Goal: Task Accomplishment & Management: Use online tool/utility

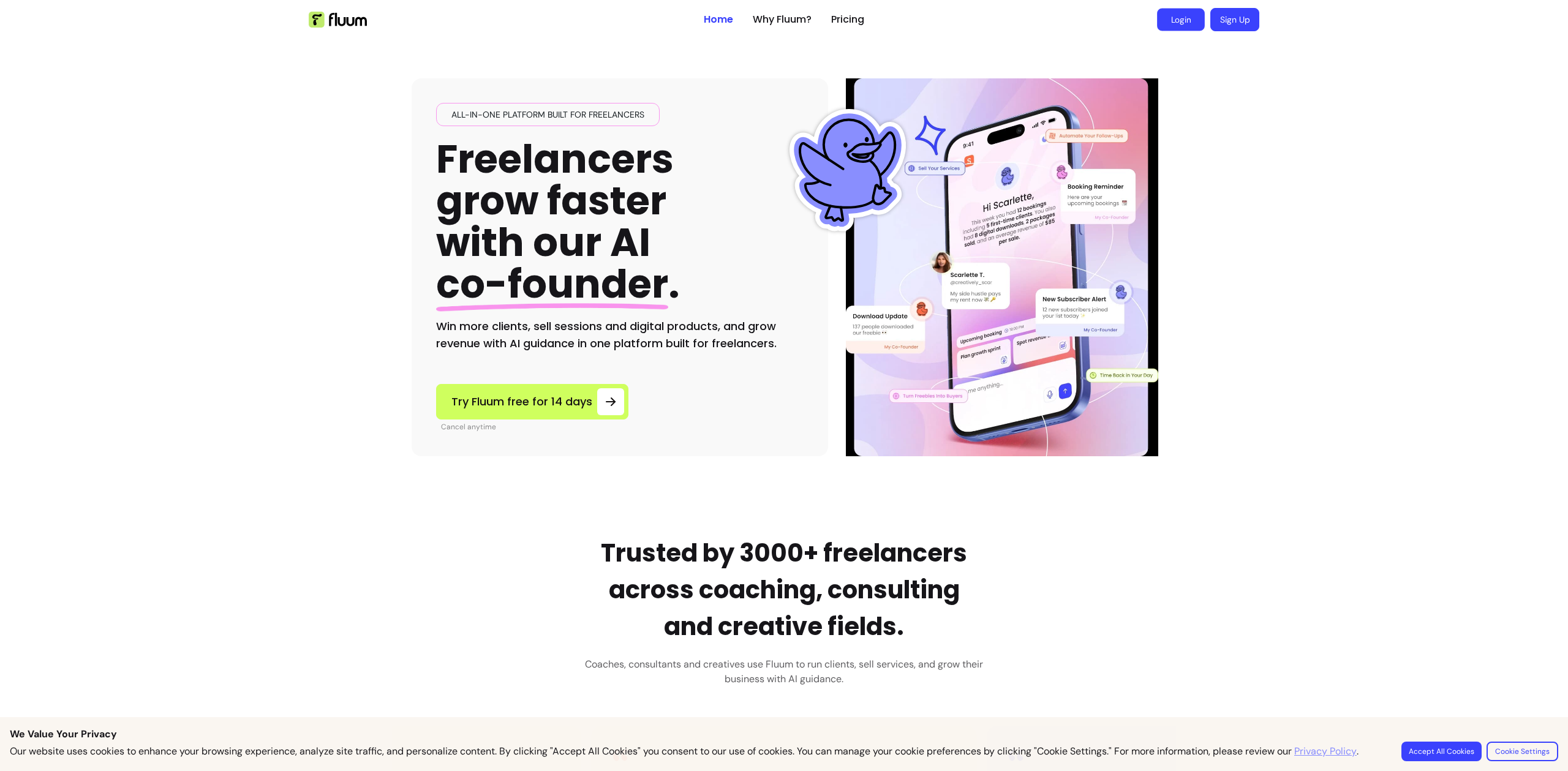
click at [1171, 21] on link "Login" at bounding box center [1181, 20] width 48 height 23
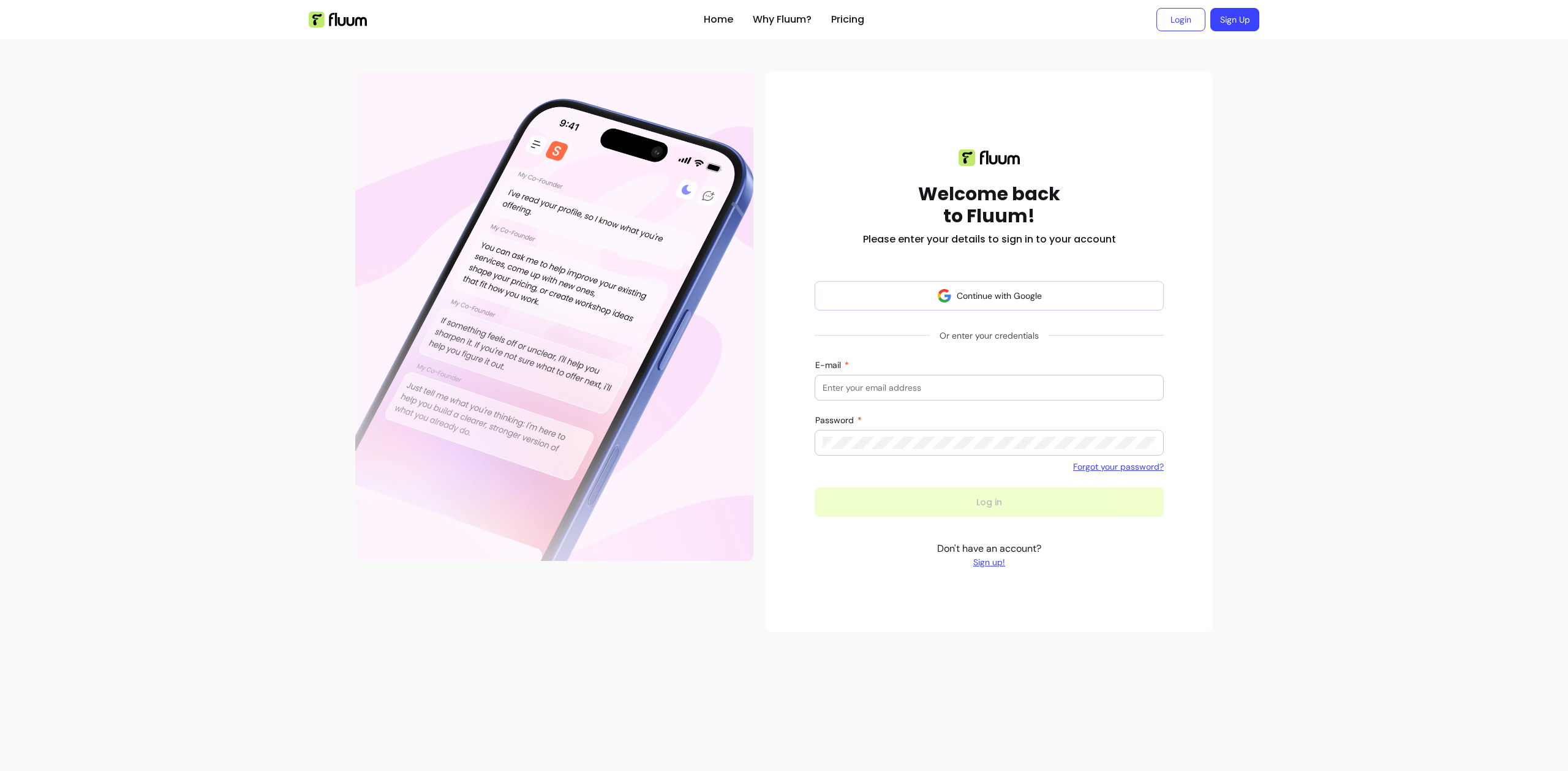
click at [928, 386] on input "E-mail" at bounding box center [989, 387] width 333 height 12
type input "provider@zen-pass.com"
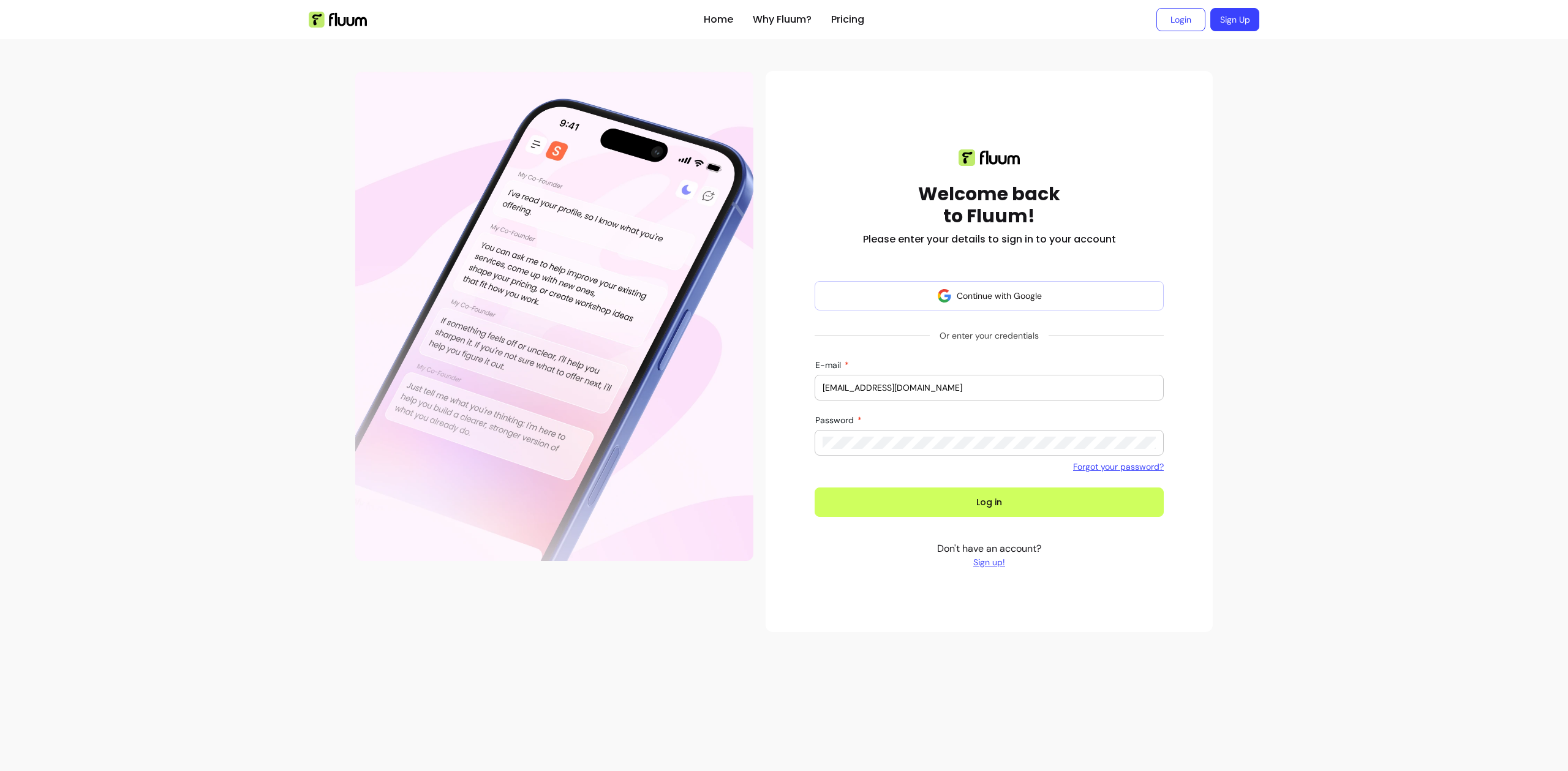
click at [815, 488] on button "Log in" at bounding box center [989, 502] width 349 height 29
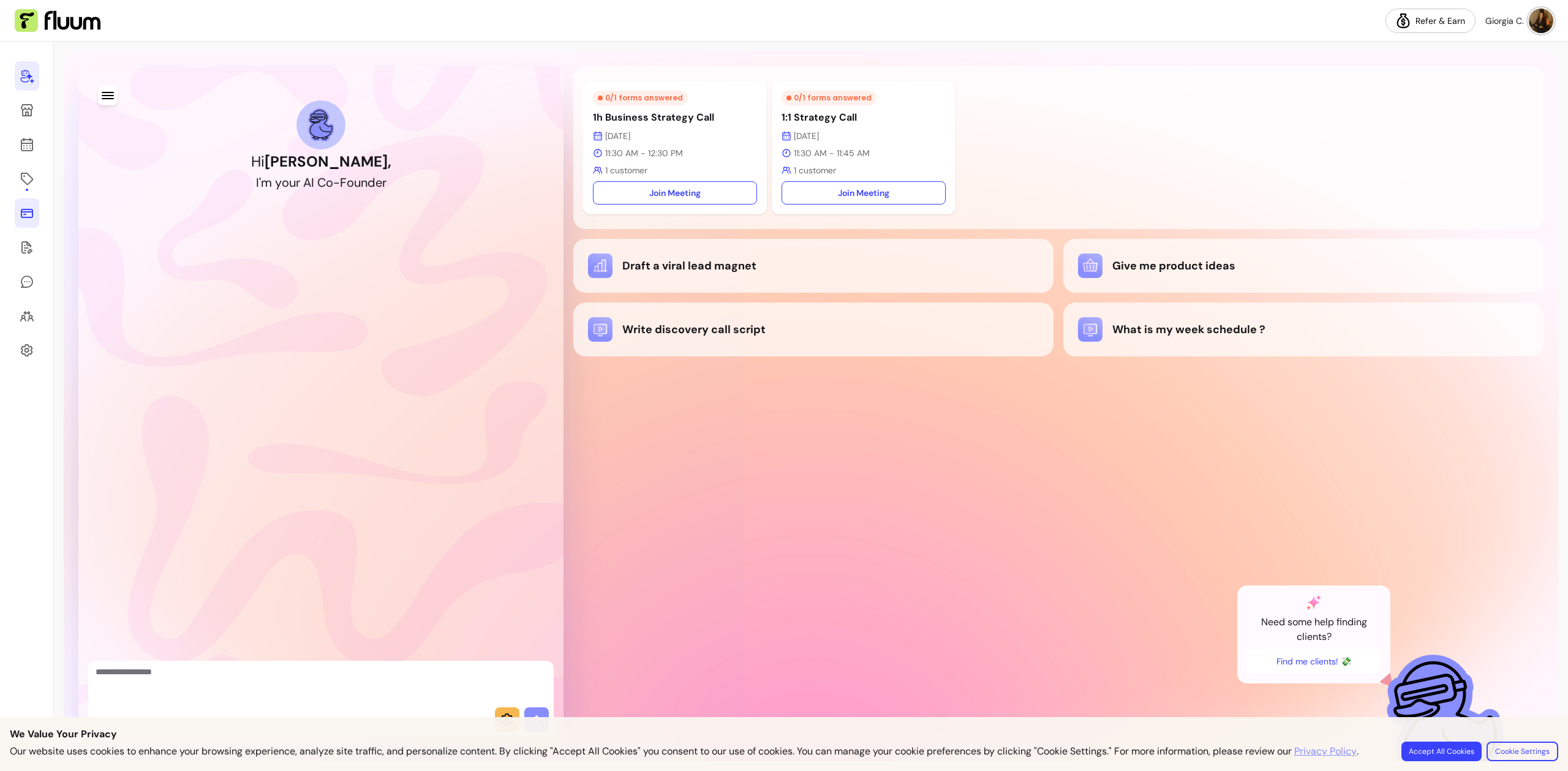
click at [34, 219] on link at bounding box center [27, 213] width 24 height 29
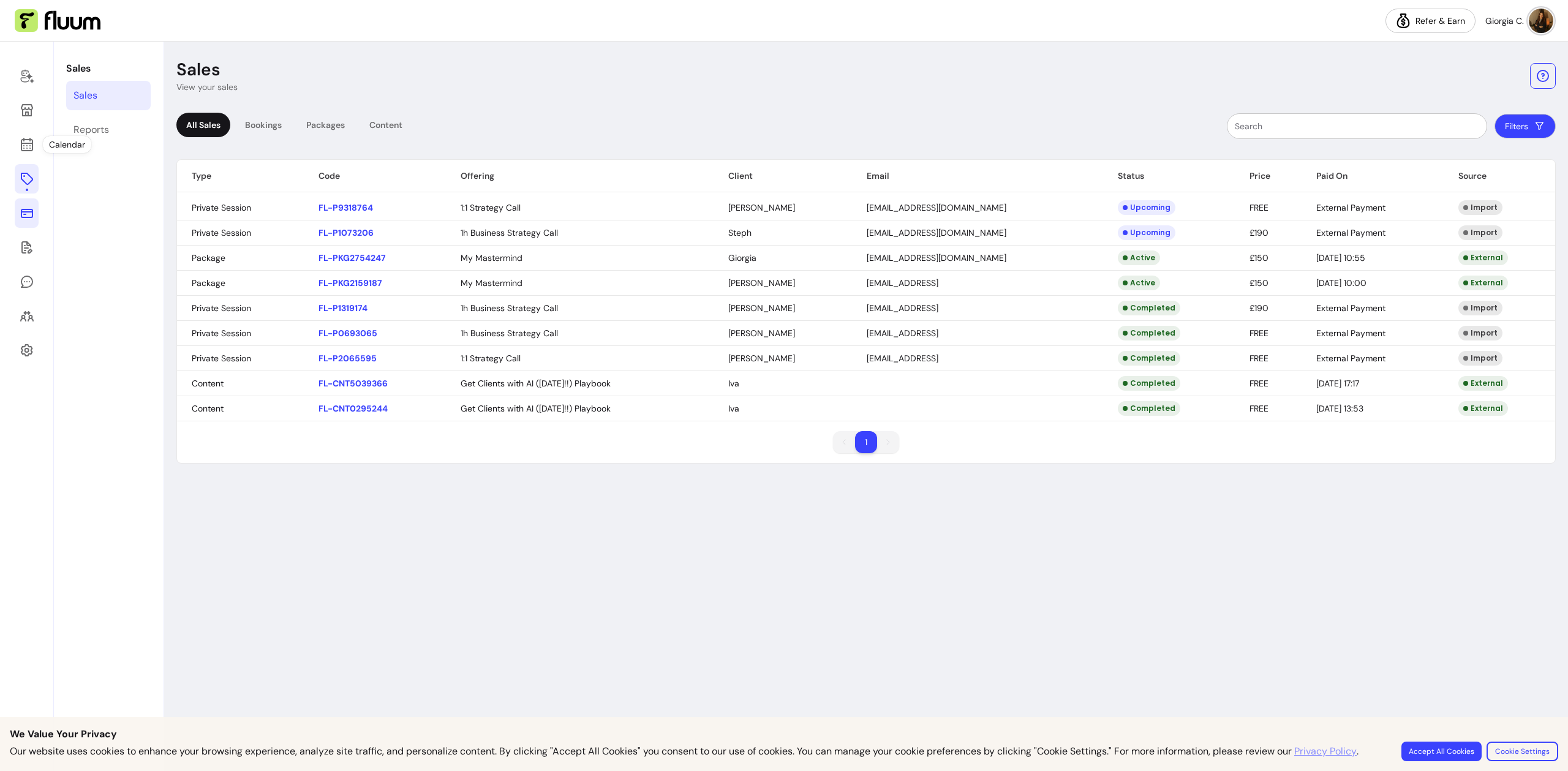
click at [29, 175] on icon at bounding box center [26, 178] width 12 height 12
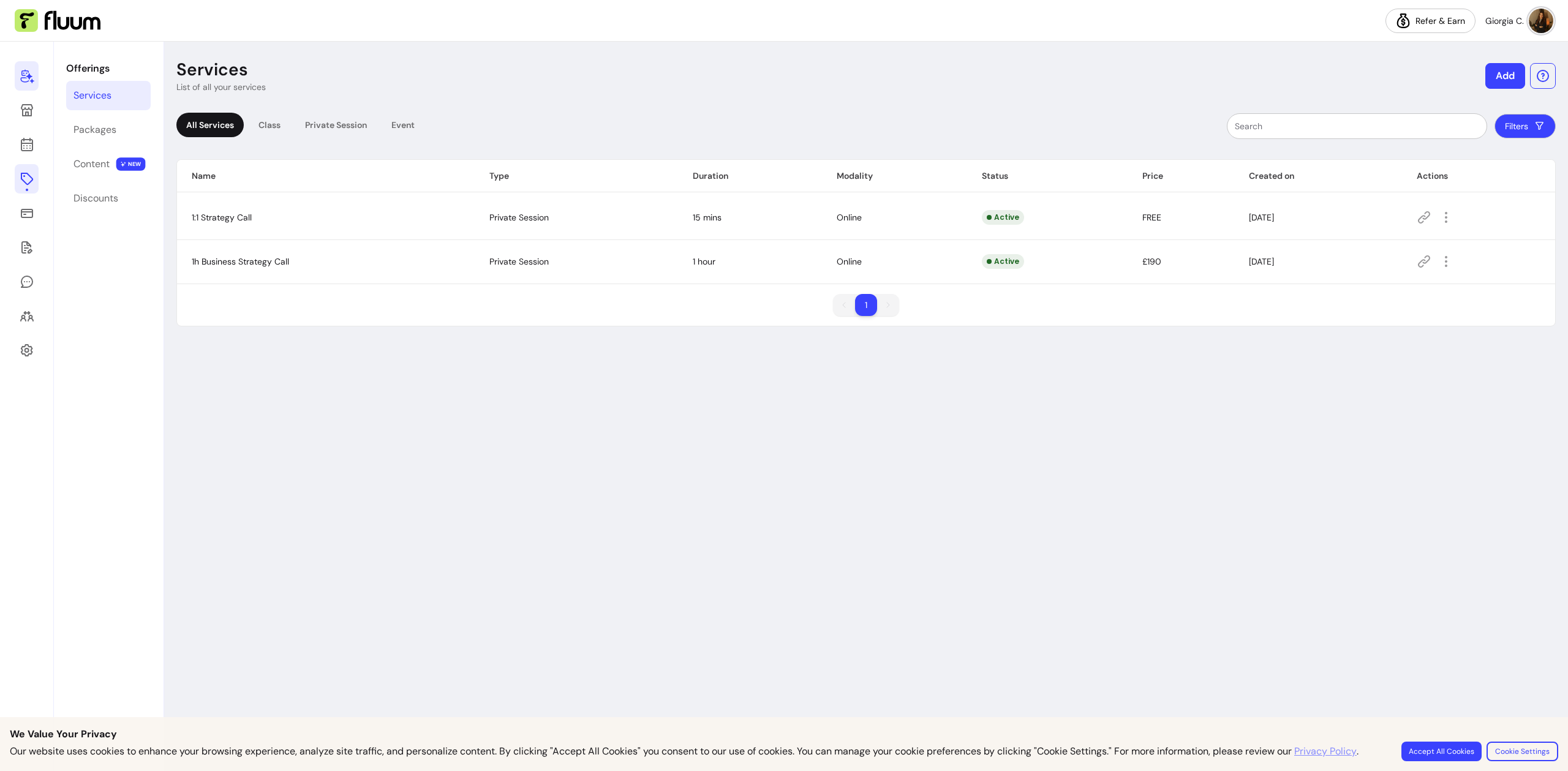
click at [32, 79] on icon at bounding box center [26, 76] width 15 height 15
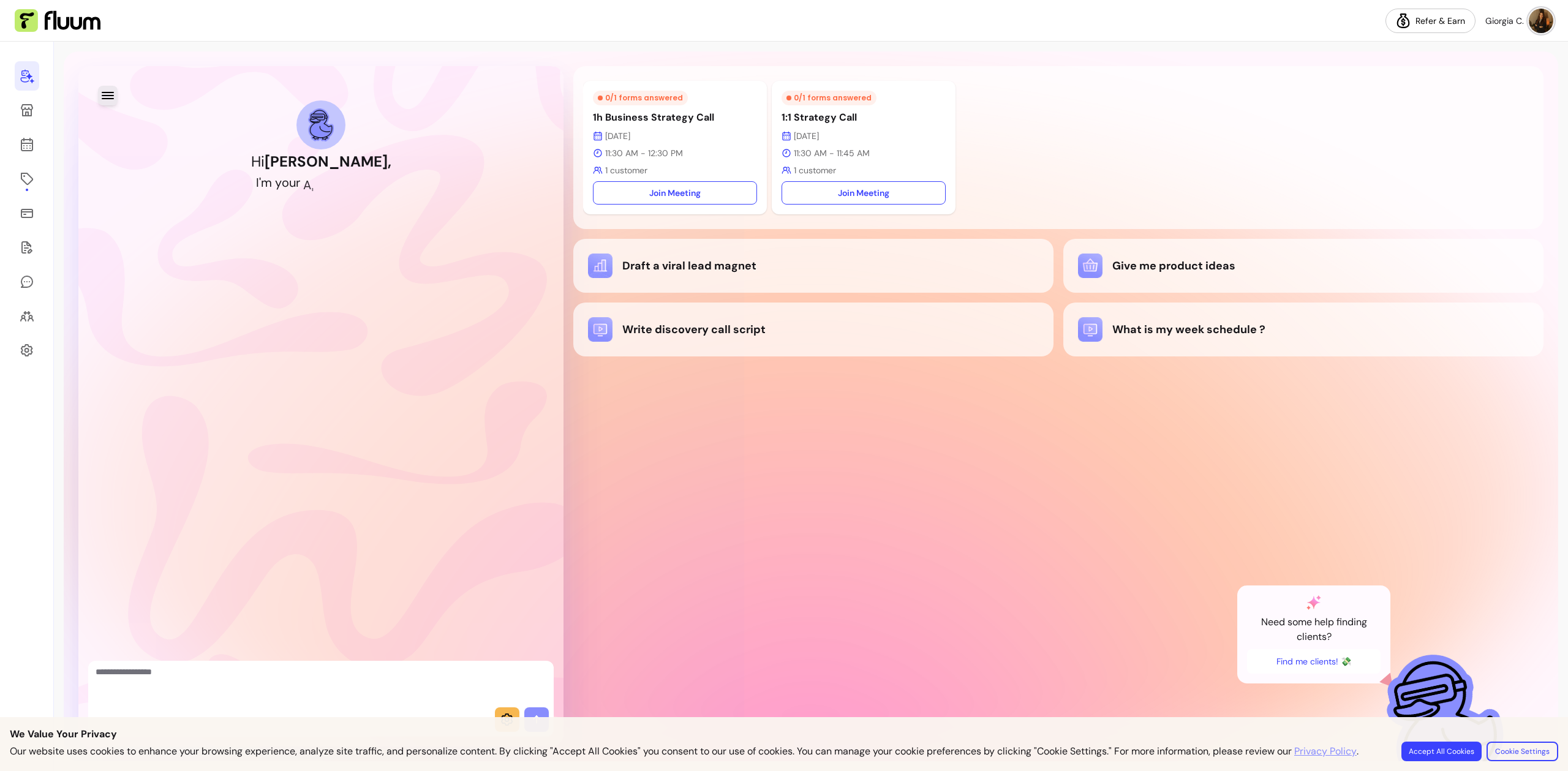
click at [108, 104] on button "button" at bounding box center [107, 95] width 19 height 19
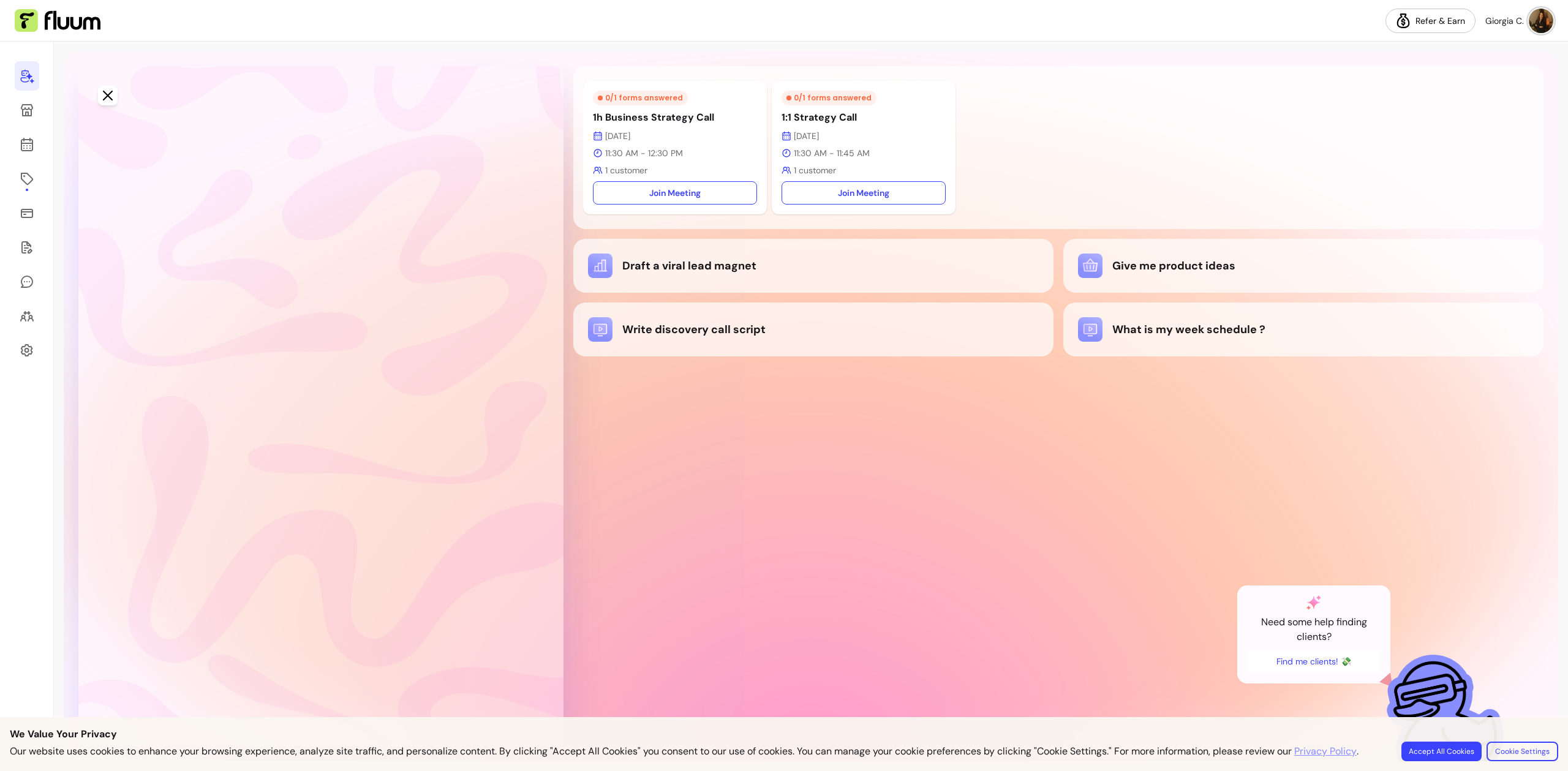
click at [179, 160] on span "New conversation" at bounding box center [146, 165] width 80 height 15
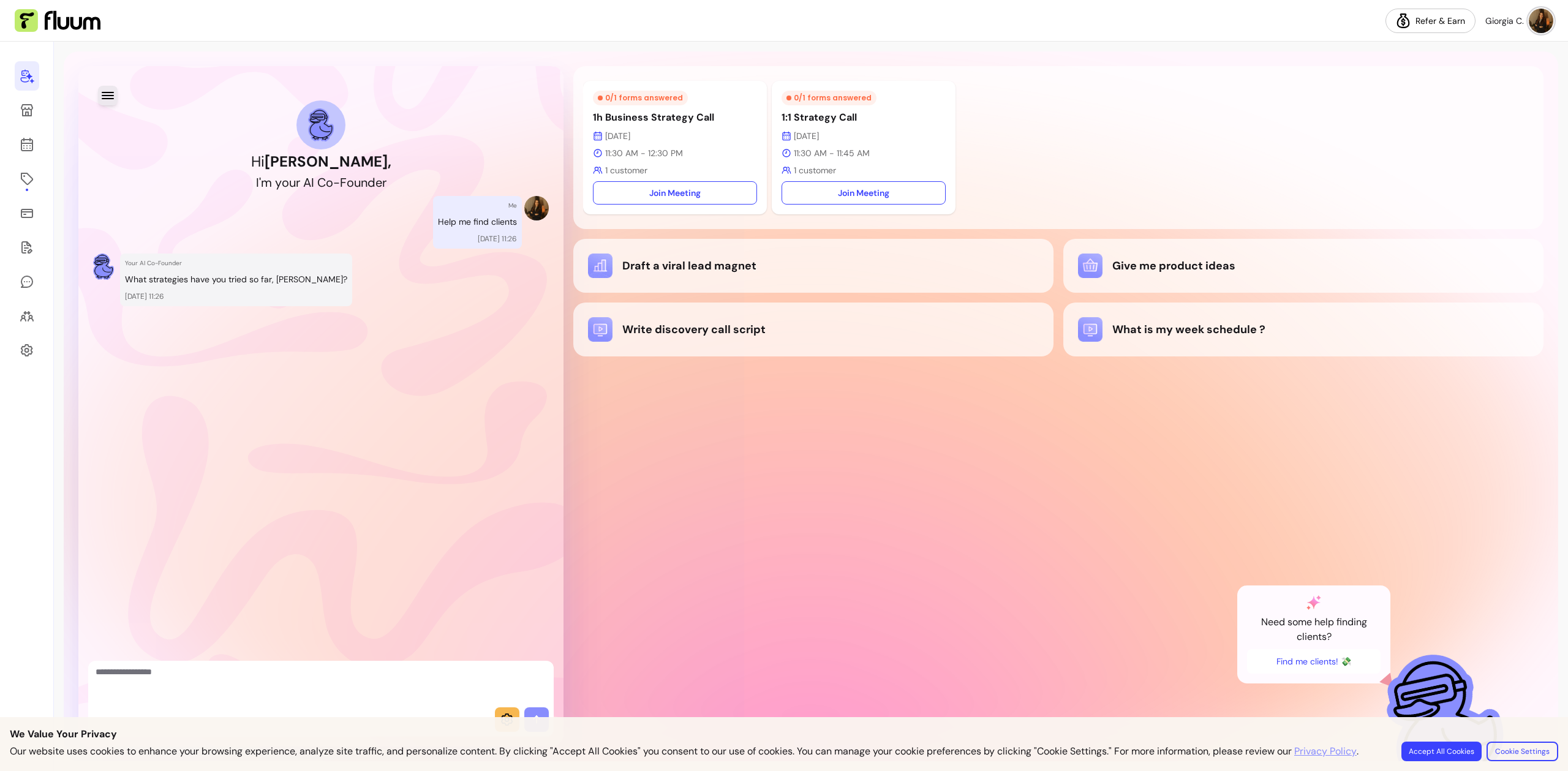
click at [107, 93] on icon "button" at bounding box center [108, 96] width 15 height 15
